Goal: Use online tool/utility: Use online tool/utility

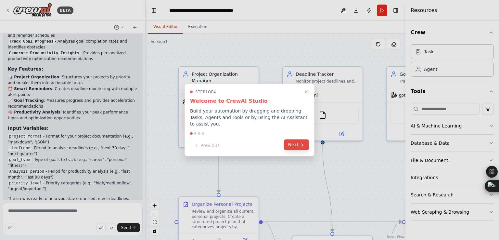
click at [288, 139] on button "Next" at bounding box center [296, 144] width 25 height 11
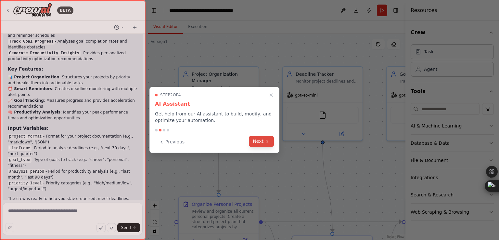
click at [254, 143] on button "Next" at bounding box center [261, 141] width 25 height 11
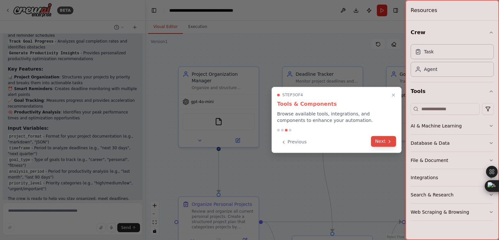
click at [381, 143] on button "Next" at bounding box center [383, 141] width 25 height 11
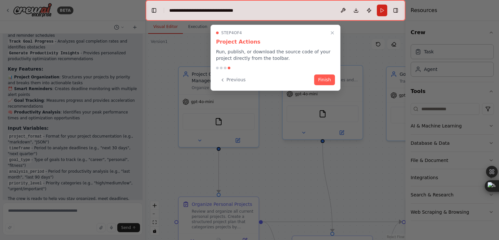
click at [318, 74] on button "Finish" at bounding box center [324, 79] width 21 height 11
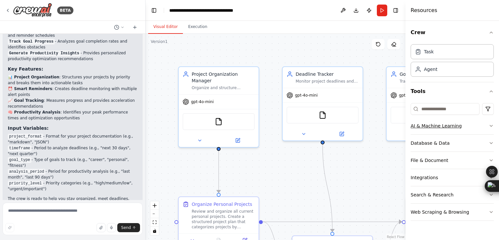
click at [472, 124] on button "AI & Machine Learning" at bounding box center [452, 125] width 83 height 17
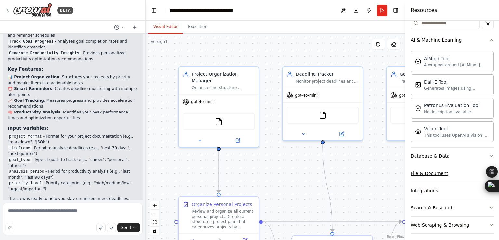
scroll to position [89, 0]
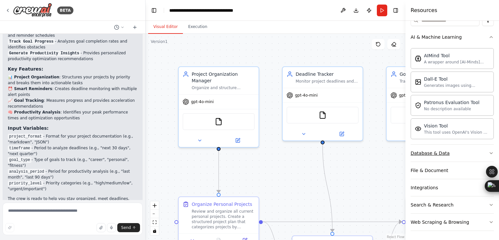
click at [460, 145] on button "Database & Data" at bounding box center [452, 153] width 83 height 17
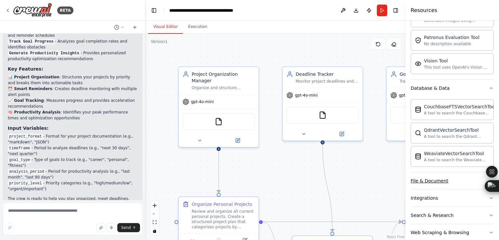
click at [462, 182] on button "File & Document" at bounding box center [452, 180] width 83 height 17
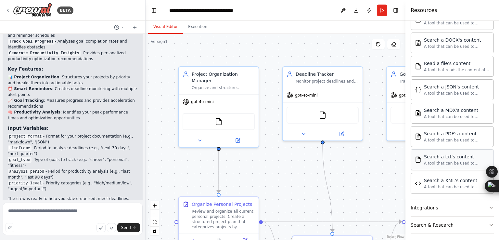
scroll to position [355, 0]
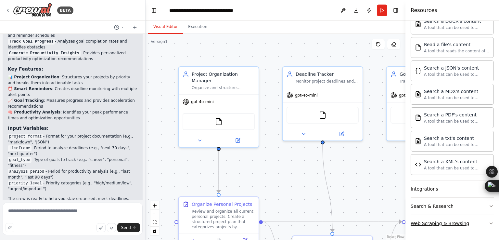
click at [469, 216] on button "Web Scraping & Browsing" at bounding box center [452, 223] width 83 height 17
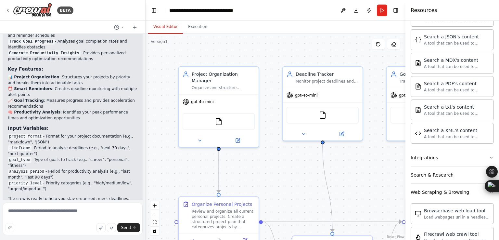
scroll to position [420, 0]
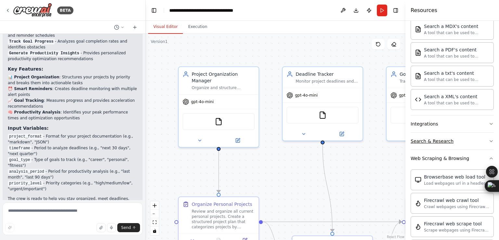
click at [464, 140] on button "Search & Research" at bounding box center [452, 141] width 83 height 17
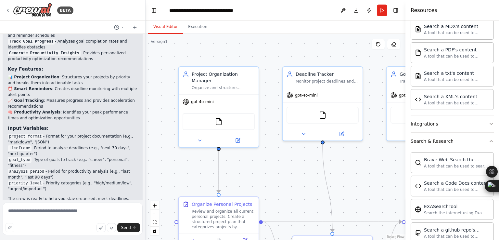
click at [465, 115] on button "Integrations" at bounding box center [452, 123] width 83 height 17
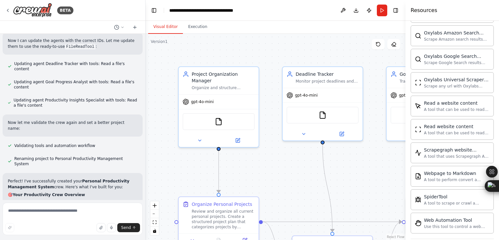
scroll to position [427, 0]
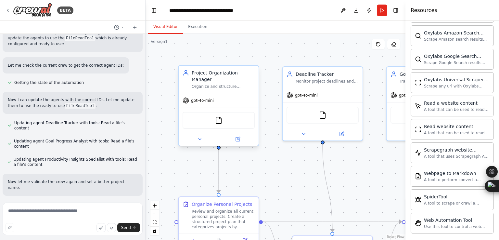
click at [224, 122] on div "FileReadTool" at bounding box center [219, 120] width 80 height 25
drag, startPoint x: 224, startPoint y: 122, endPoint x: 235, endPoint y: 112, distance: 14.5
click at [226, 122] on div "FileReadTool" at bounding box center [219, 120] width 80 height 25
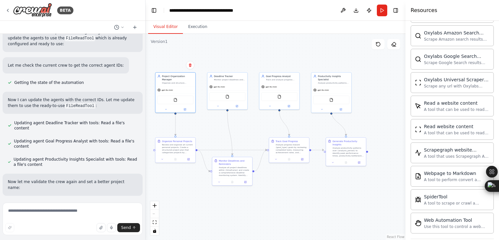
drag, startPoint x: 294, startPoint y: 138, endPoint x: 253, endPoint y: 129, distance: 41.5
click at [253, 129] on div ".deletable-edge-delete-btn { width: 20px; height: 20px; border: 0px solid #ffff…" at bounding box center [276, 137] width 260 height 206
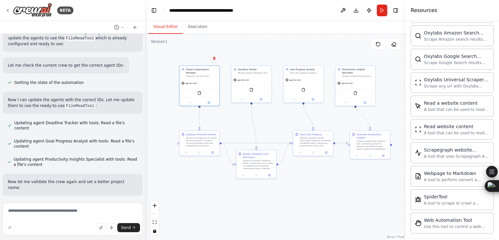
drag, startPoint x: 278, startPoint y: 121, endPoint x: 287, endPoint y: 117, distance: 10.0
click at [287, 117] on div ".deletable-edge-delete-btn { width: 20px; height: 20px; border: 0px solid #ffff…" at bounding box center [276, 137] width 260 height 206
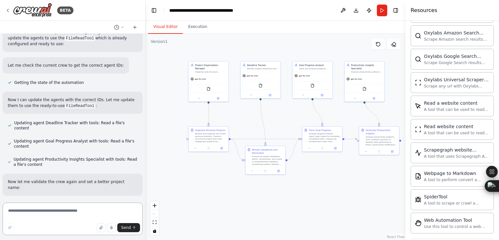
click at [66, 216] on textarea at bounding box center [73, 218] width 140 height 32
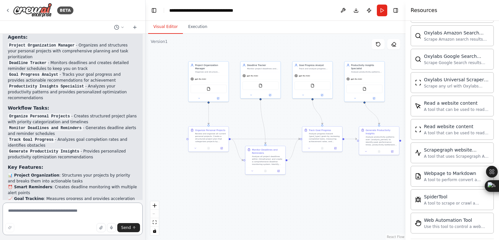
scroll to position [752, 0]
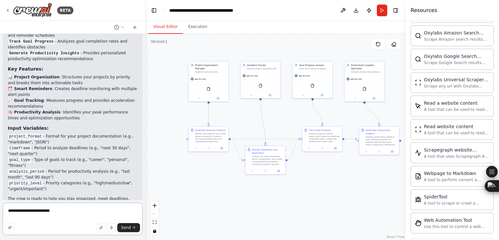
type textarea "**********"
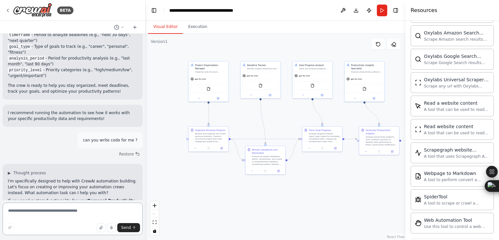
scroll to position [871, 0]
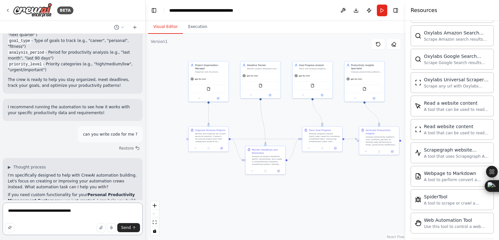
type textarea "**********"
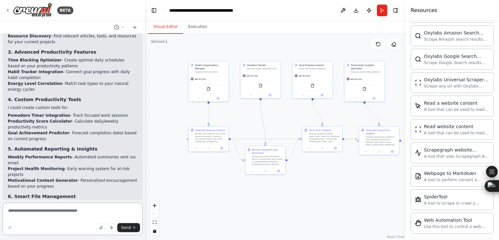
scroll to position [1243, 0]
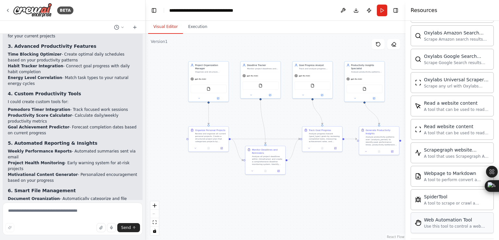
click at [425, 224] on div "Use this tool to control a web browser and interact with websites using natural…" at bounding box center [457, 226] width 66 height 5
click at [451, 216] on div "Web Automation Tool" at bounding box center [457, 219] width 66 height 6
drag, startPoint x: 451, startPoint y: 211, endPoint x: 314, endPoint y: 82, distance: 188.3
click at [314, 82] on div "BETA Create a crew that helps organize your personal projects, sets reminders f…" at bounding box center [249, 120] width 499 height 240
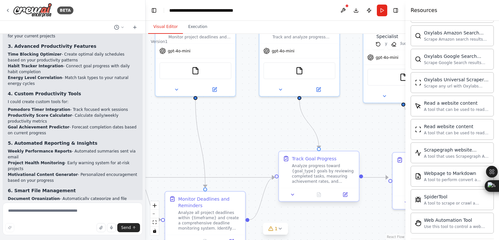
click at [336, 159] on div "Track Goal Progress" at bounding box center [323, 158] width 63 height 6
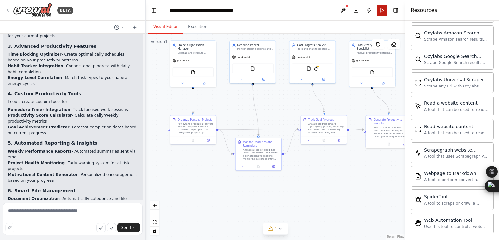
click at [384, 8] on button "Run" at bounding box center [382, 11] width 10 height 12
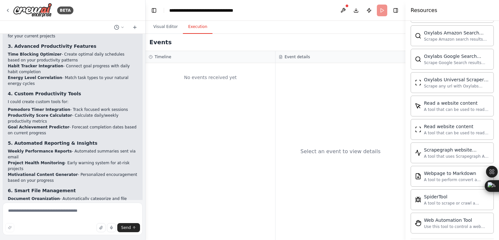
click at [198, 28] on main "**********" at bounding box center [276, 120] width 260 height 240
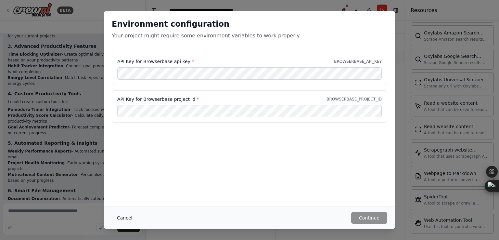
click at [119, 217] on button "Cancel" at bounding box center [125, 218] width 26 height 12
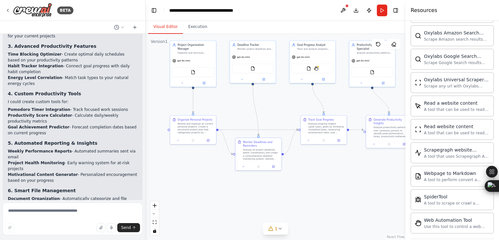
click at [163, 31] on button "Visual Editor" at bounding box center [165, 27] width 35 height 14
click at [343, 14] on button at bounding box center [343, 11] width 10 height 12
click at [382, 7] on button "Run" at bounding box center [382, 11] width 10 height 12
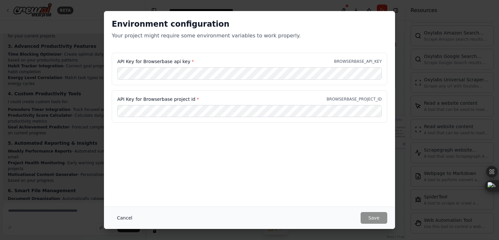
click at [122, 216] on button "Cancel" at bounding box center [125, 218] width 26 height 12
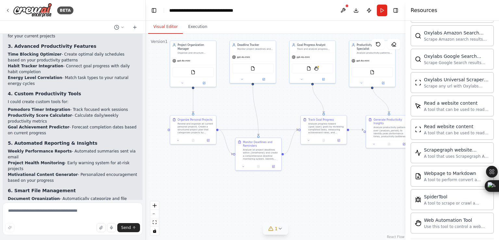
click at [284, 228] on button "1" at bounding box center [275, 229] width 25 height 12
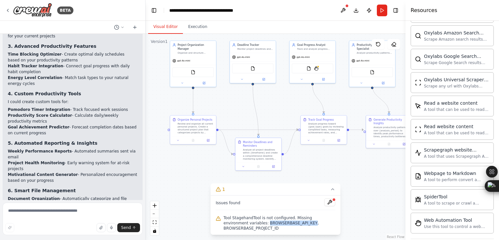
drag, startPoint x: 240, startPoint y: 226, endPoint x: 282, endPoint y: 227, distance: 41.6
click at [282, 227] on span "Tool StagehandTool is not configured. Missing environment variables: BROWSERBAS…" at bounding box center [280, 223] width 112 height 16
copy span "BROWSERBASE_API_KEY"
